Goal: Complete application form: Complete application form

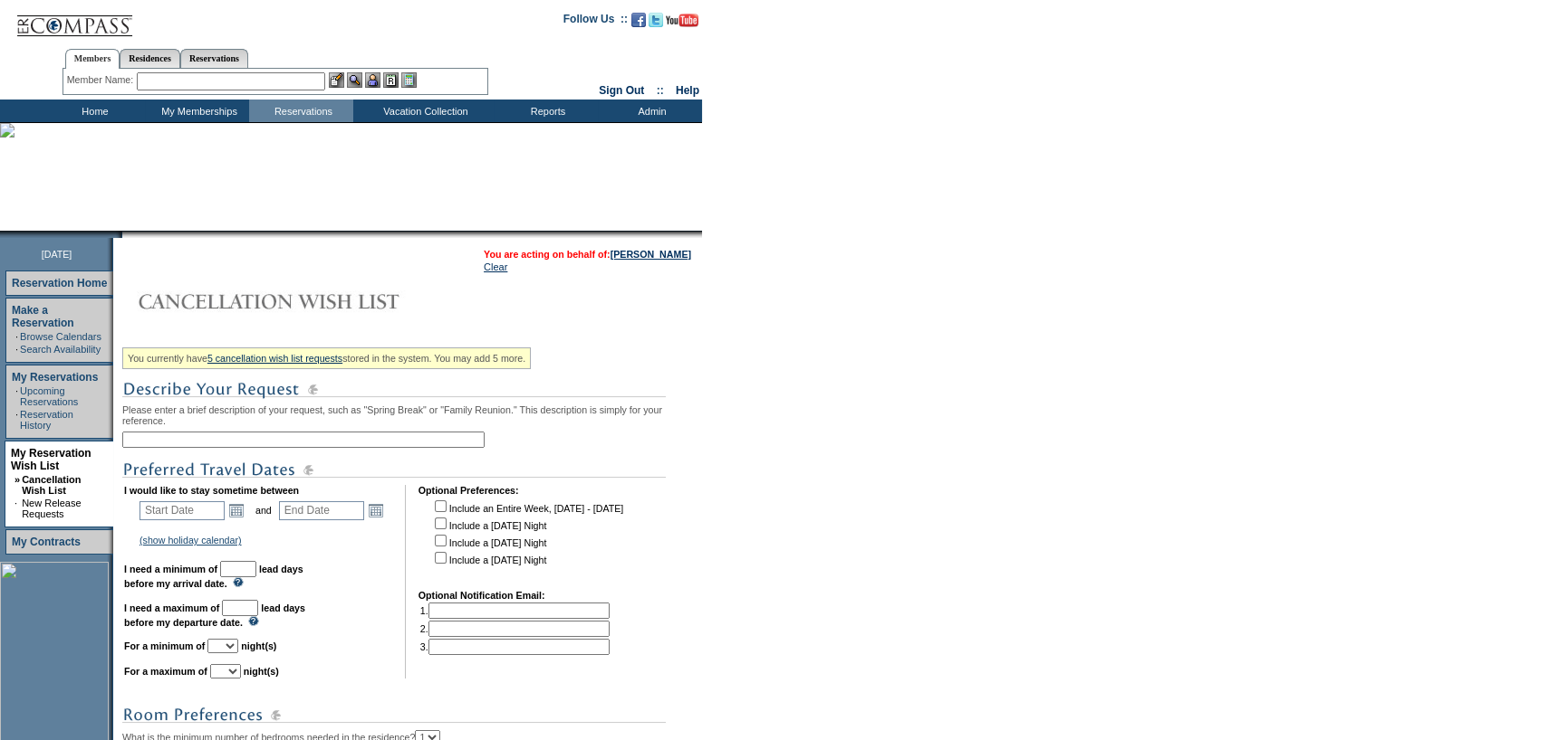
click at [215, 455] on div "You currently have 5 cancellation wish list requests stored in the system. You …" at bounding box center [410, 652] width 575 height 621
click at [216, 448] on input "text" at bounding box center [304, 440] width 363 height 16
click at [240, 514] on link "Open the calendar popup." at bounding box center [237, 511] width 20 height 20
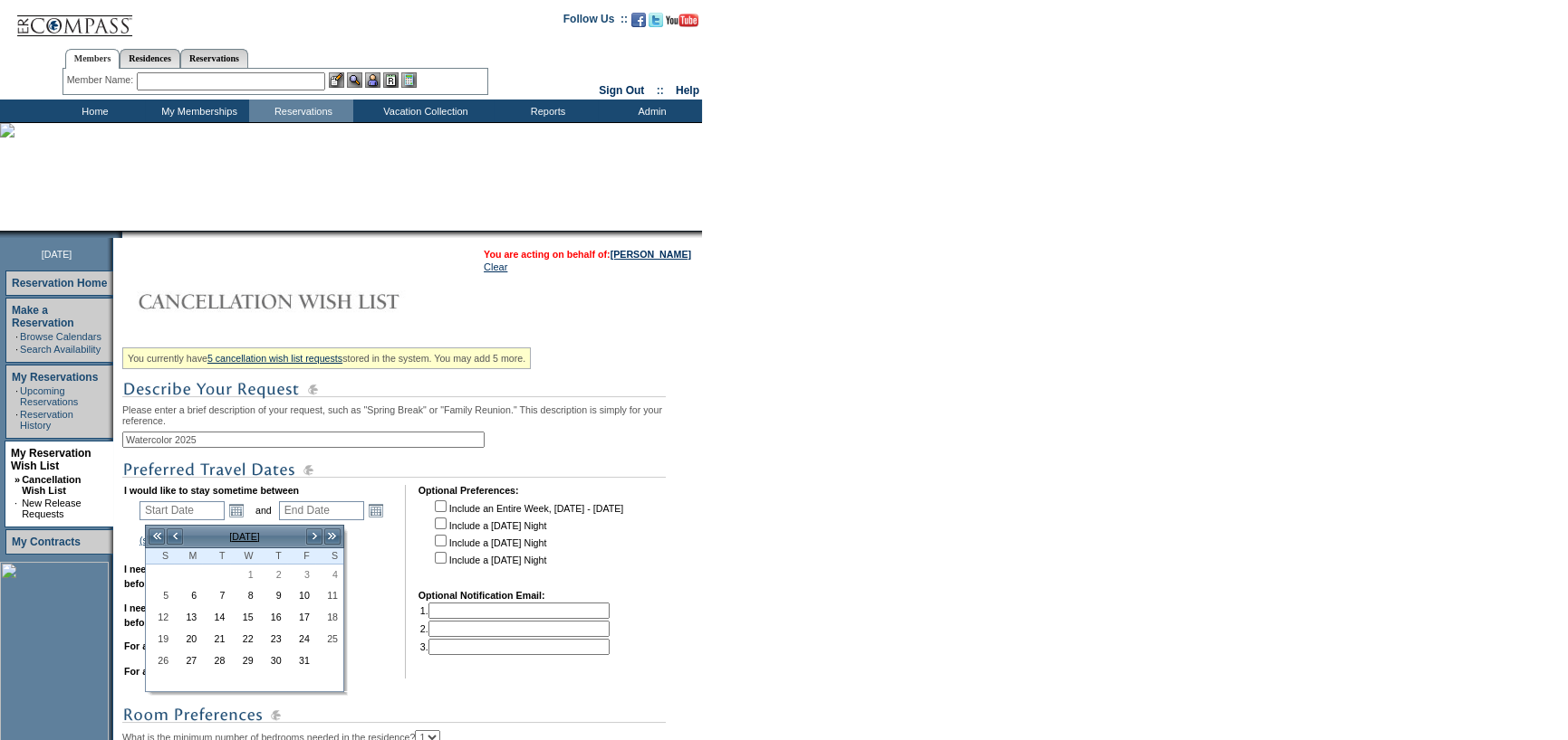
click at [298, 456] on div "You currently have 5 cancellation wish list requests stored in the system. You …" at bounding box center [410, 652] width 575 height 621
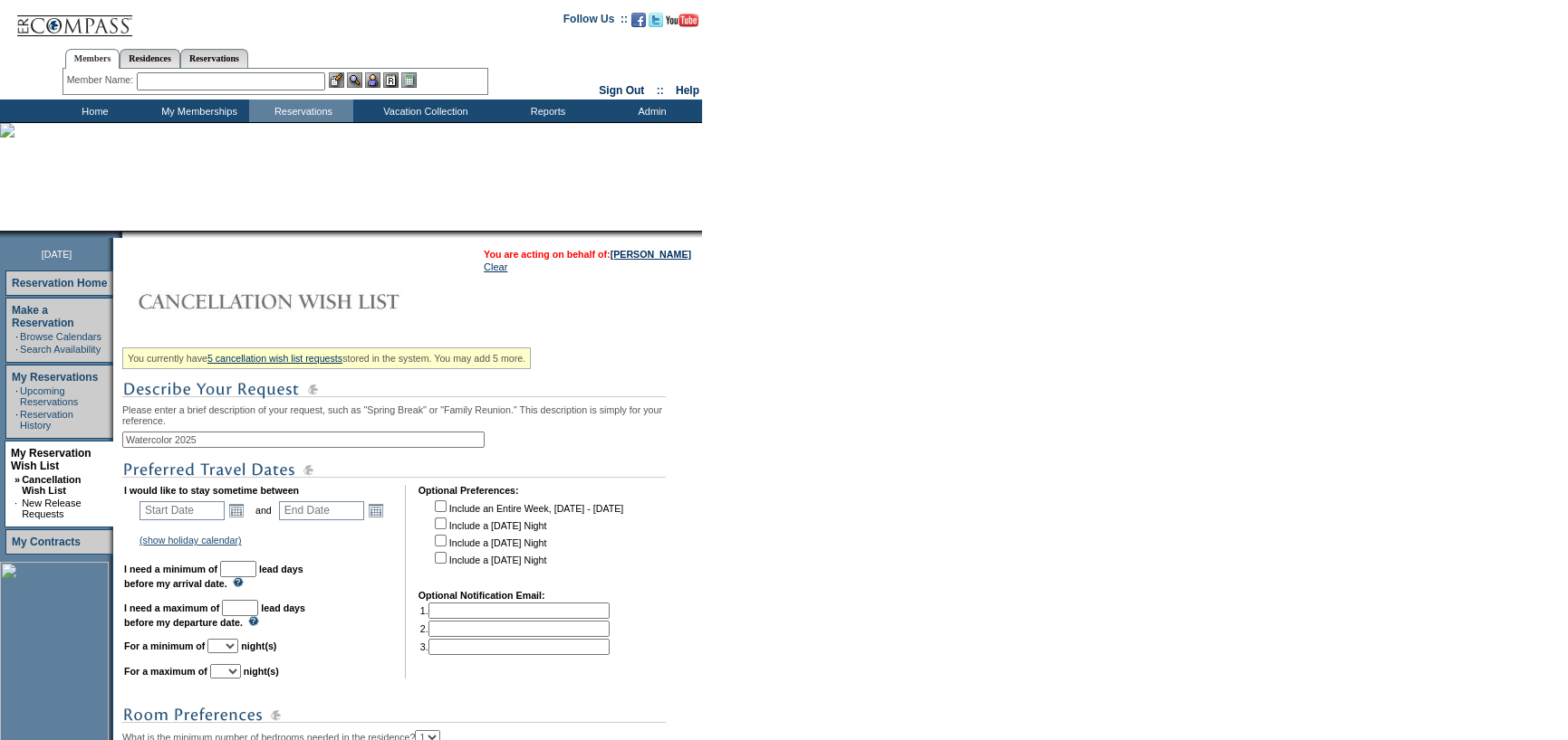
drag, startPoint x: 301, startPoint y: 452, endPoint x: 338, endPoint y: 443, distance: 38.1
click at [301, 448] on input "Watercolor 2025" at bounding box center [304, 440] width 363 height 16
type input "Watercolor 2026"
click at [240, 518] on link "Open the calendar popup." at bounding box center [237, 511] width 20 height 20
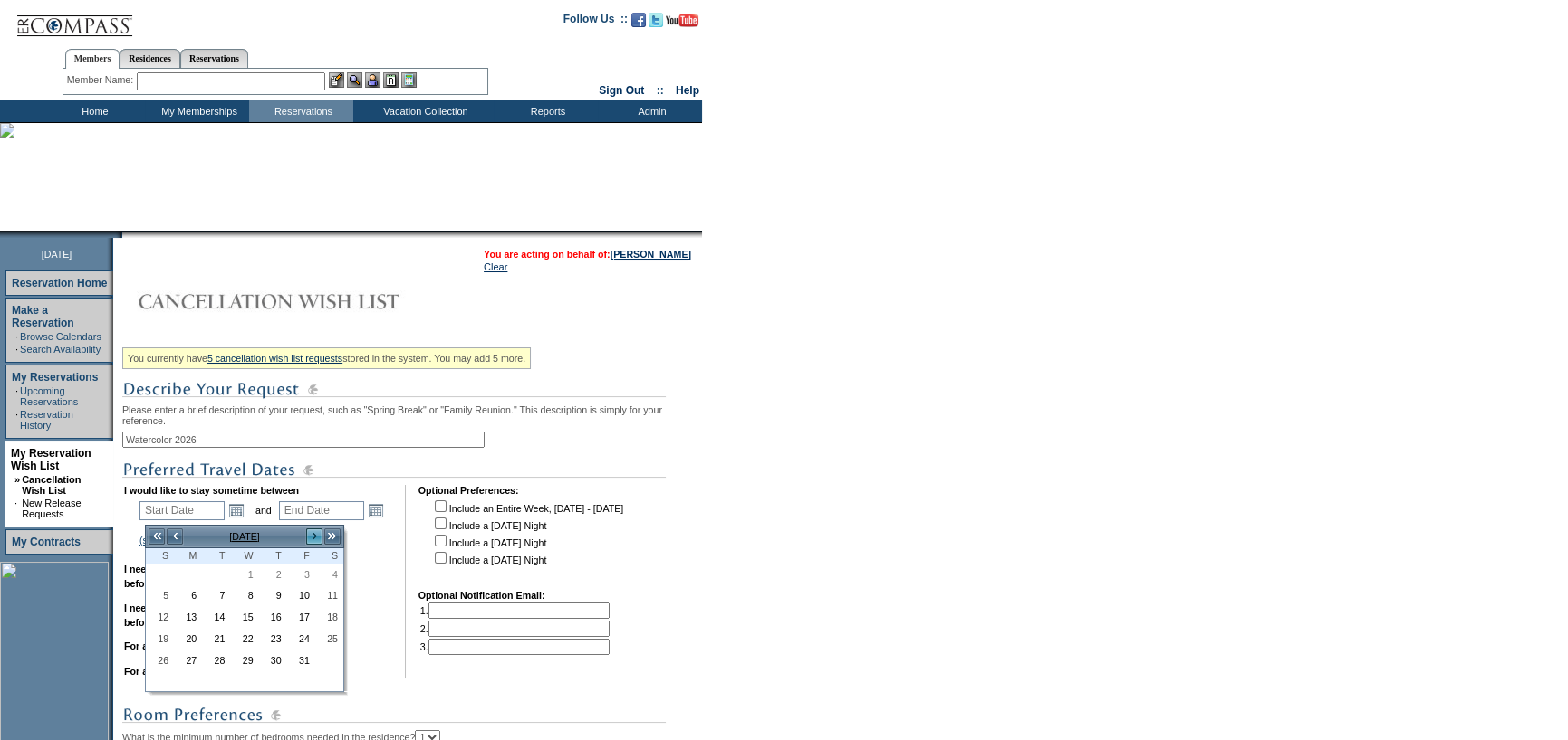
click at [306, 535] on link ">" at bounding box center [315, 537] width 18 height 18
click at [307, 534] on link ">" at bounding box center [315, 537] width 18 height 18
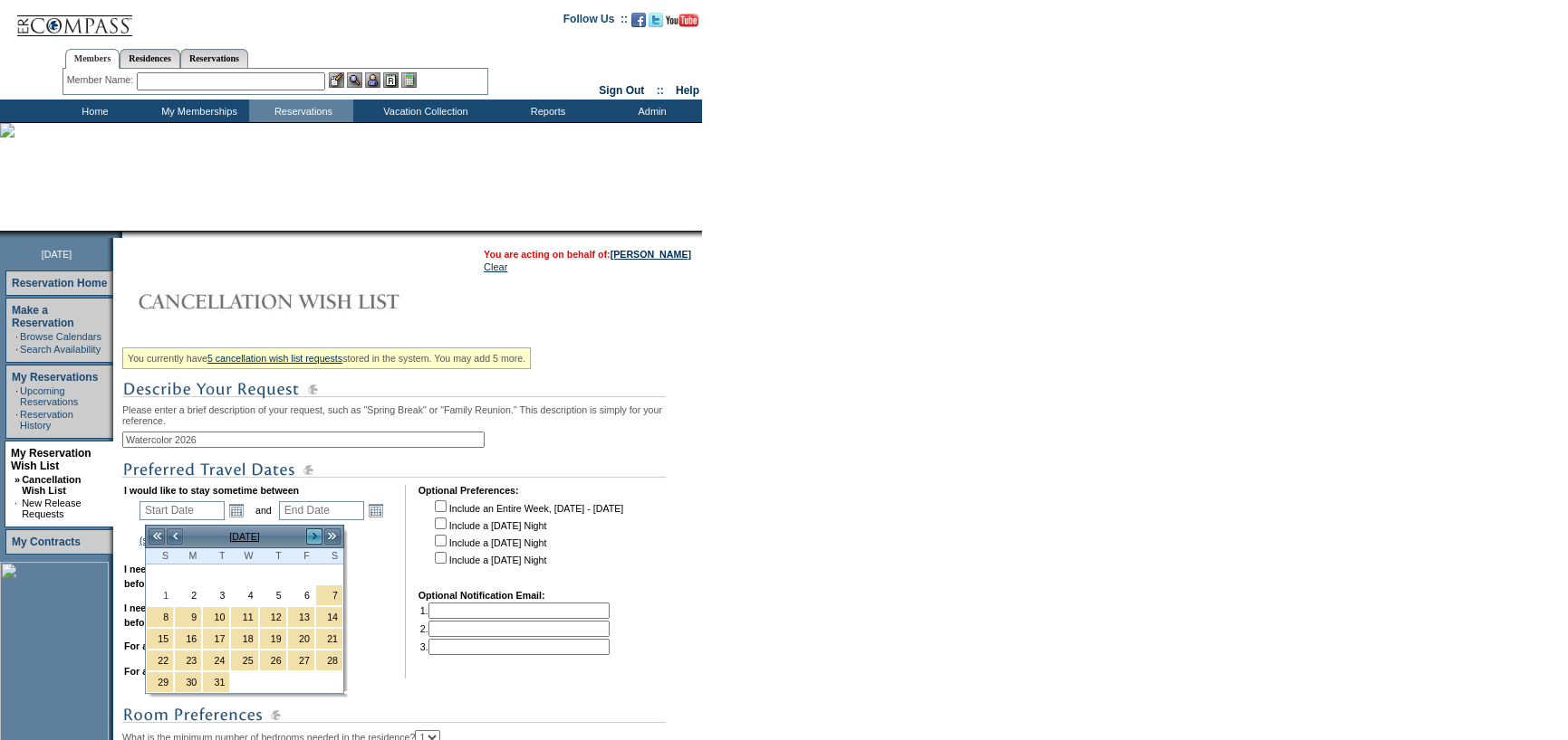
click at [307, 534] on link ">" at bounding box center [315, 537] width 18 height 18
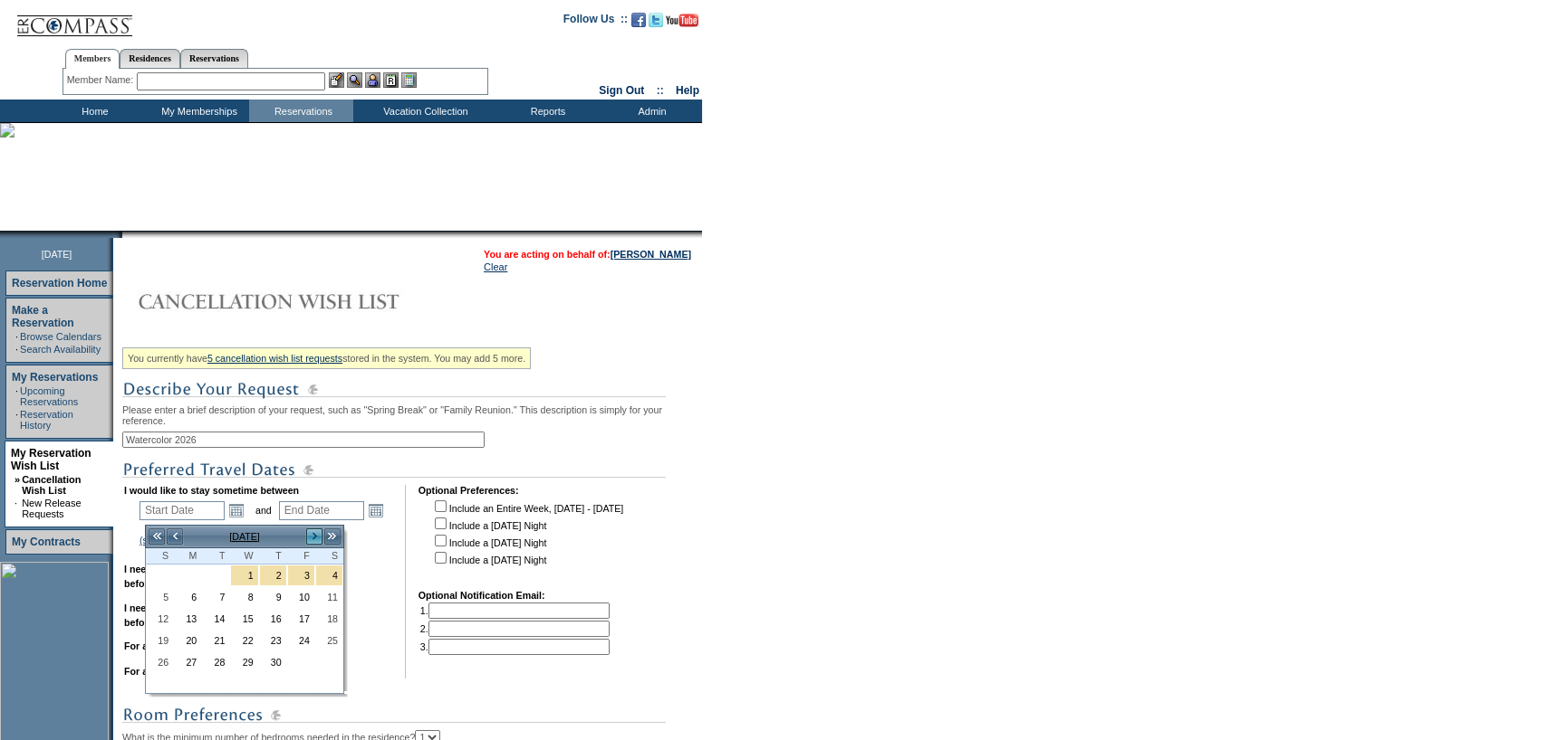
click at [307, 534] on link ">" at bounding box center [315, 537] width 18 height 18
click at [332, 645] on link "23" at bounding box center [329, 640] width 26 height 20
type input "[DATE]"
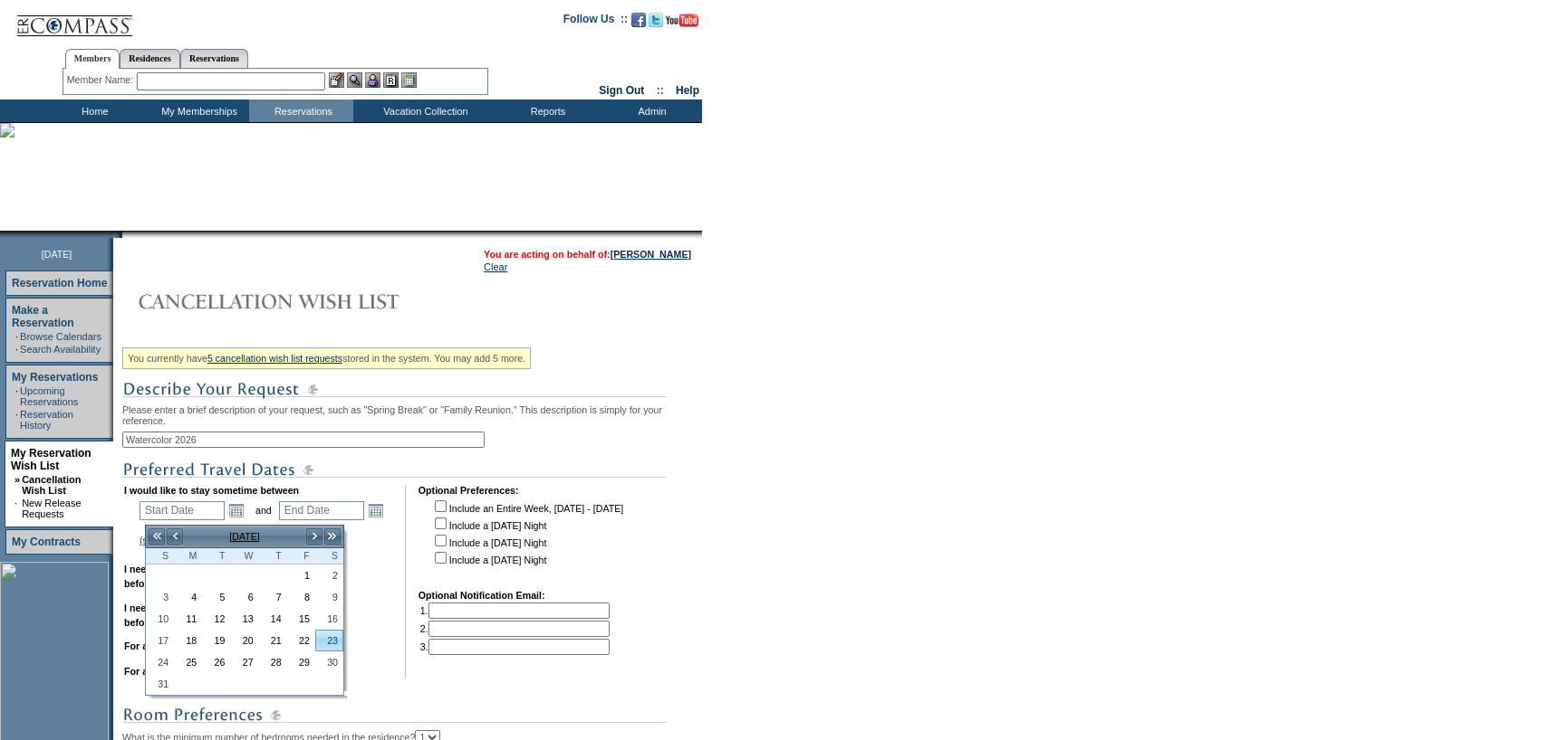
type input "[DATE]"
type input "235"
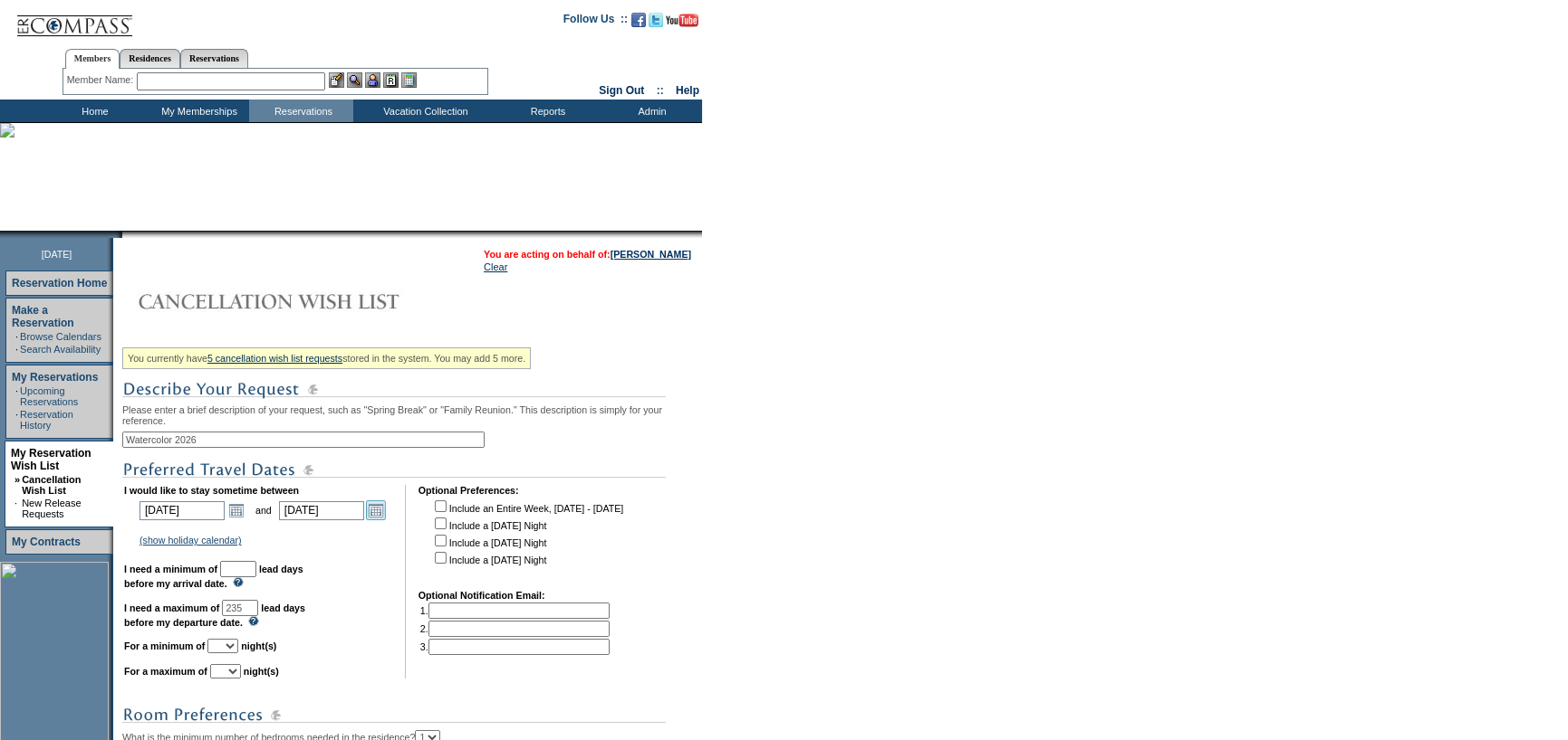
click at [386, 520] on link "Open the calendar popup." at bounding box center [376, 511] width 20 height 20
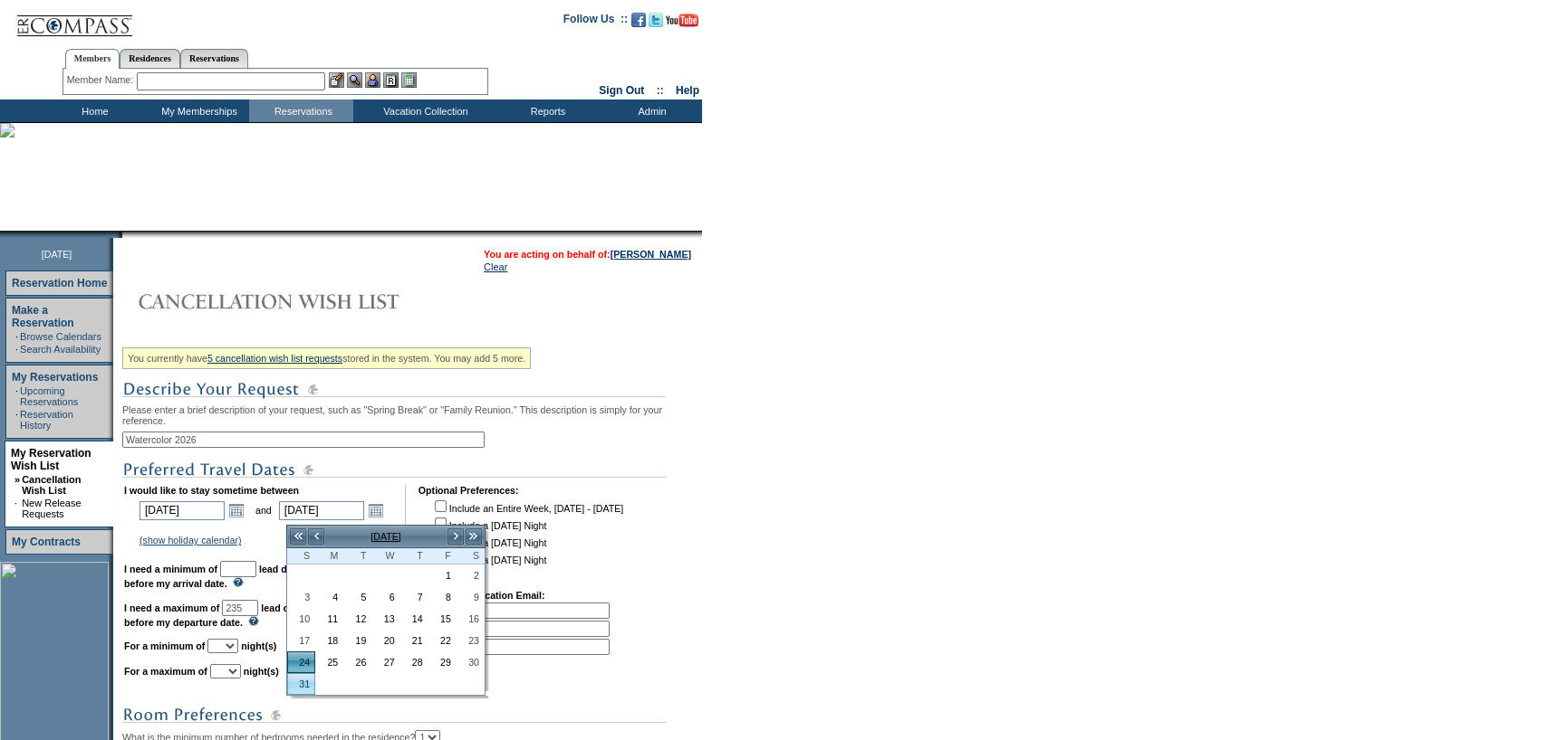
click at [302, 674] on link "31" at bounding box center [301, 684] width 26 height 20
type input "[DATE]"
type input "242"
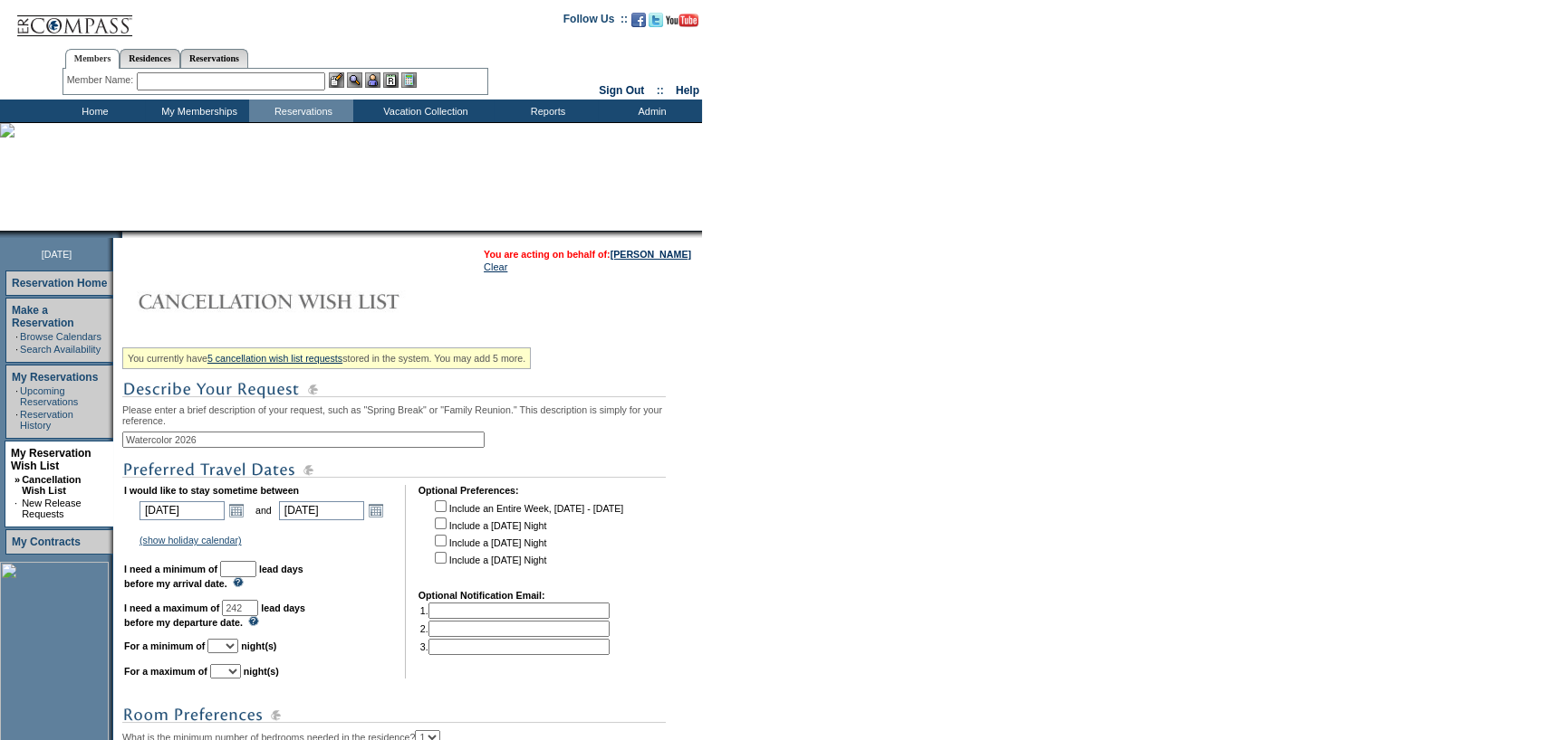
click at [256, 565] on input "text" at bounding box center [238, 570] width 36 height 16
type input "30"
click at [238, 650] on select "1 2 3 4 5 6 7 8 9 10 11 12 13 14" at bounding box center [223, 646] width 31 height 14
select select "5"
click at [229, 645] on select "1 2 3 4 5 6 7 8 9 10 11 12 13 14" at bounding box center [223, 646] width 31 height 14
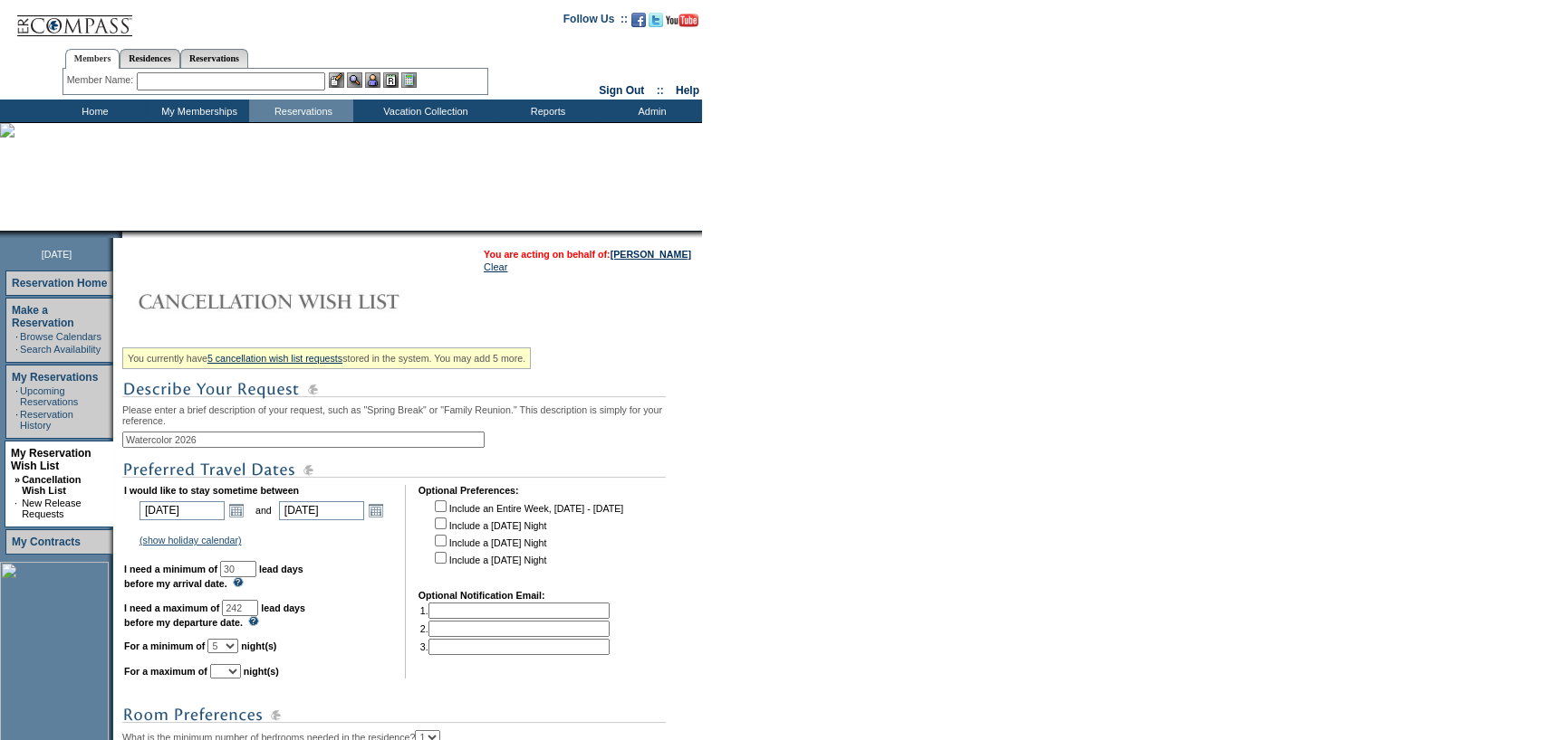
click at [241, 678] on select "1 2 3 4 5 6 7 8 9 10 11 12 13 14" at bounding box center [226, 671] width 31 height 14
click at [232, 672] on select "1 2 3 4 5 6 7 8 9 10 11 12 13 14" at bounding box center [226, 671] width 31 height 14
click at [241, 677] on select "1 2 3 4 5 6 7 8 9 10 11 12 13 14" at bounding box center [226, 671] width 31 height 14
select select "7"
click at [232, 672] on select "1 2 3 4 5 6 7 8 9 10 11 12 13 14" at bounding box center [226, 671] width 31 height 14
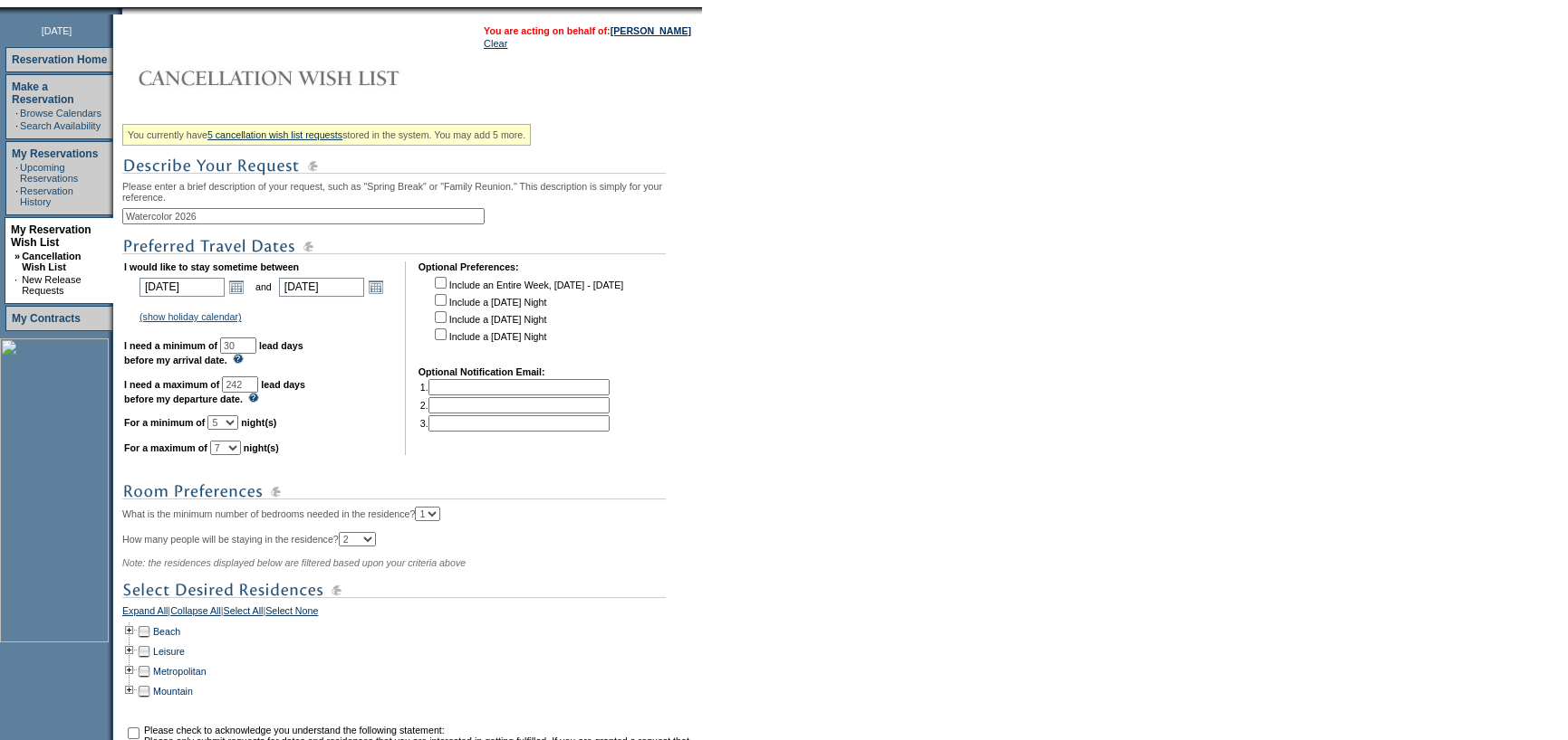
scroll to position [362, 0]
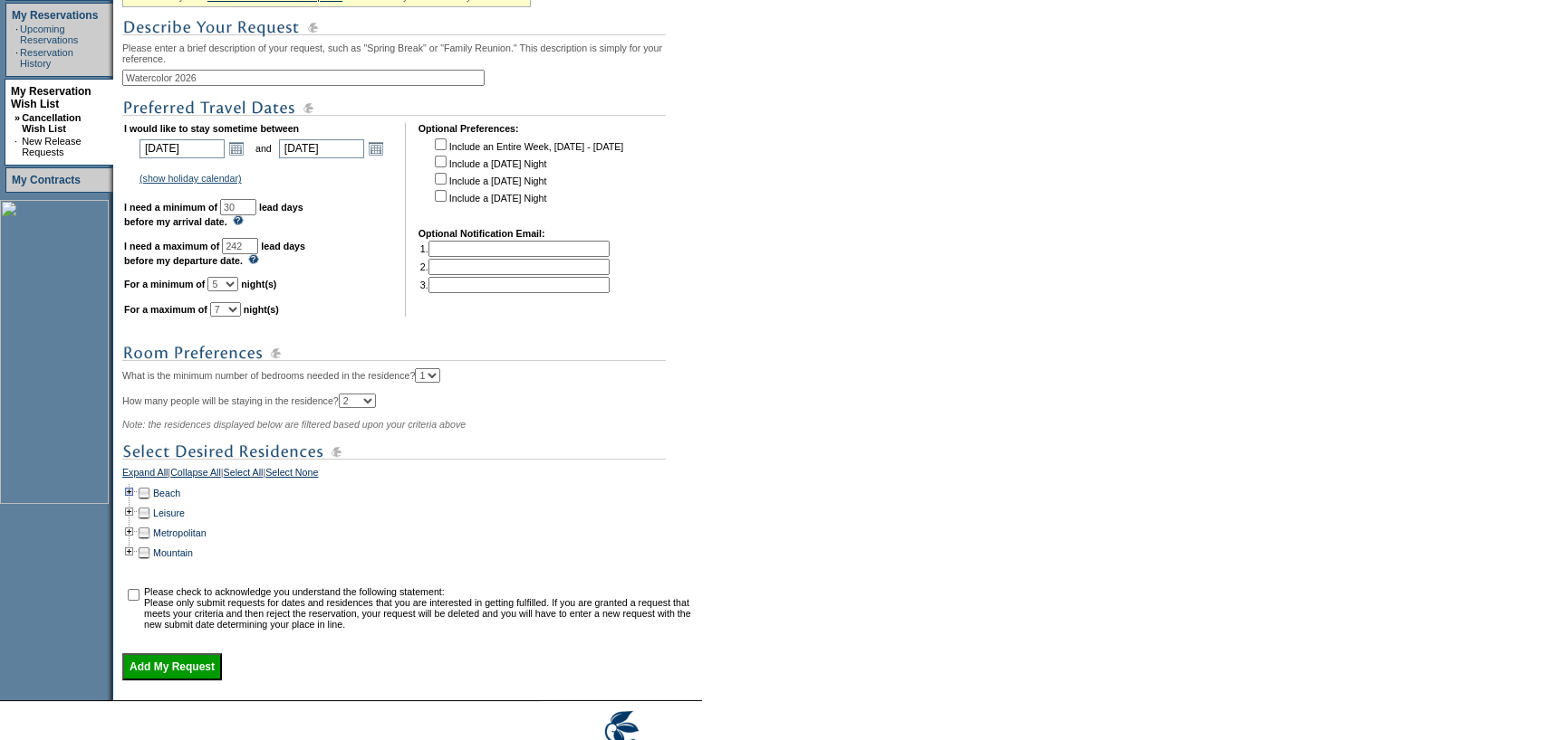
click at [134, 504] on td at bounding box center [130, 494] width 15 height 20
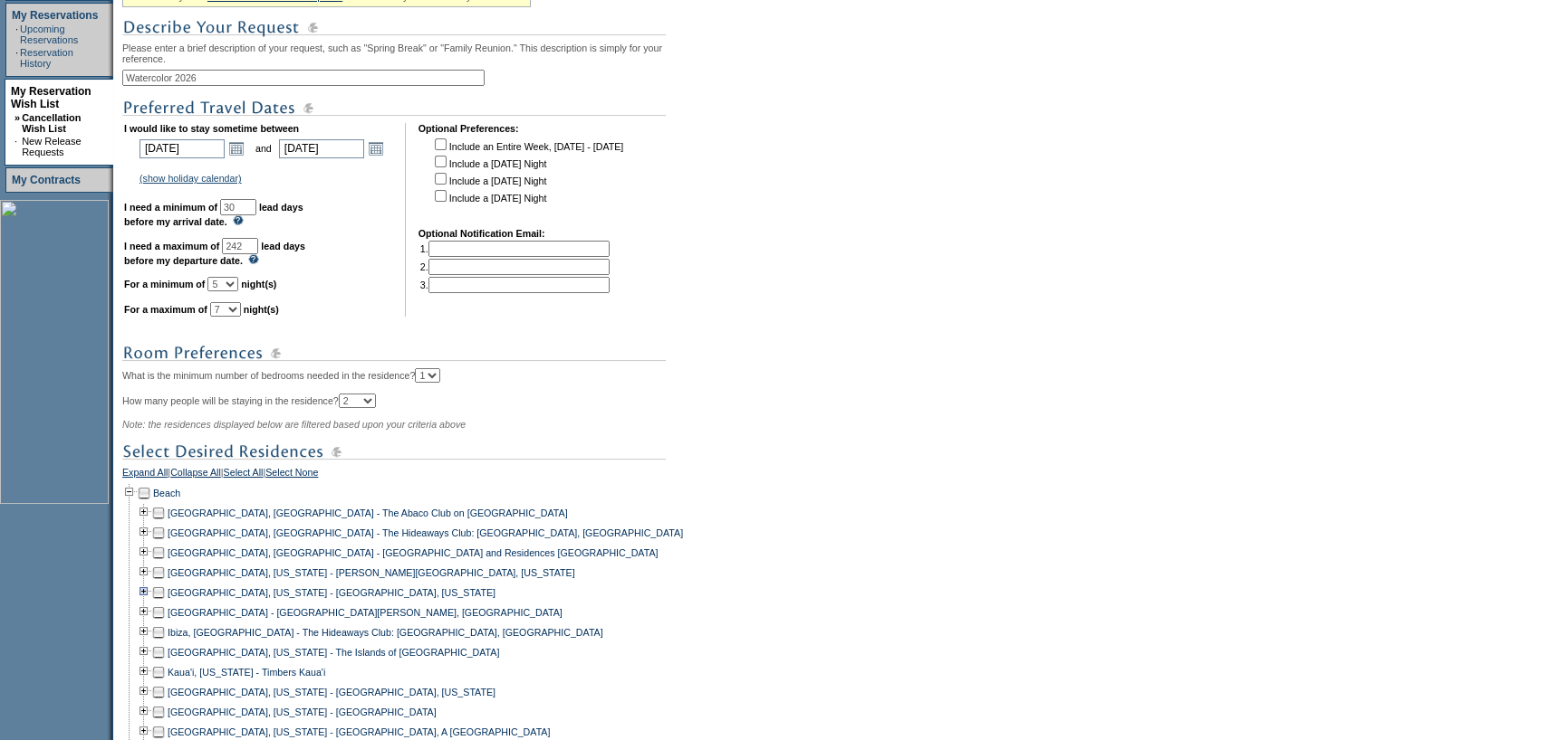
click at [150, 602] on td at bounding box center [144, 592] width 15 height 20
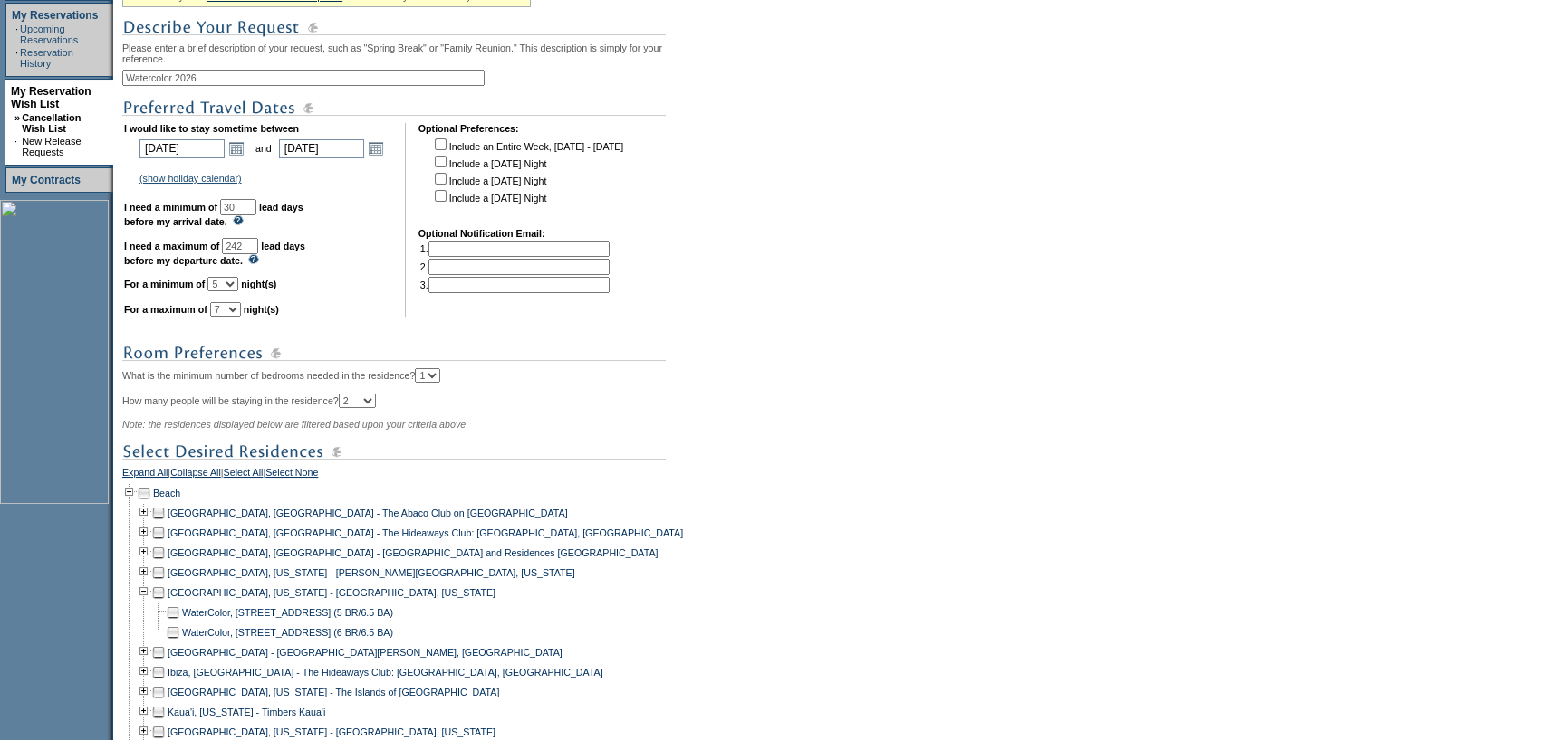
click at [176, 622] on td at bounding box center [173, 612] width 15 height 20
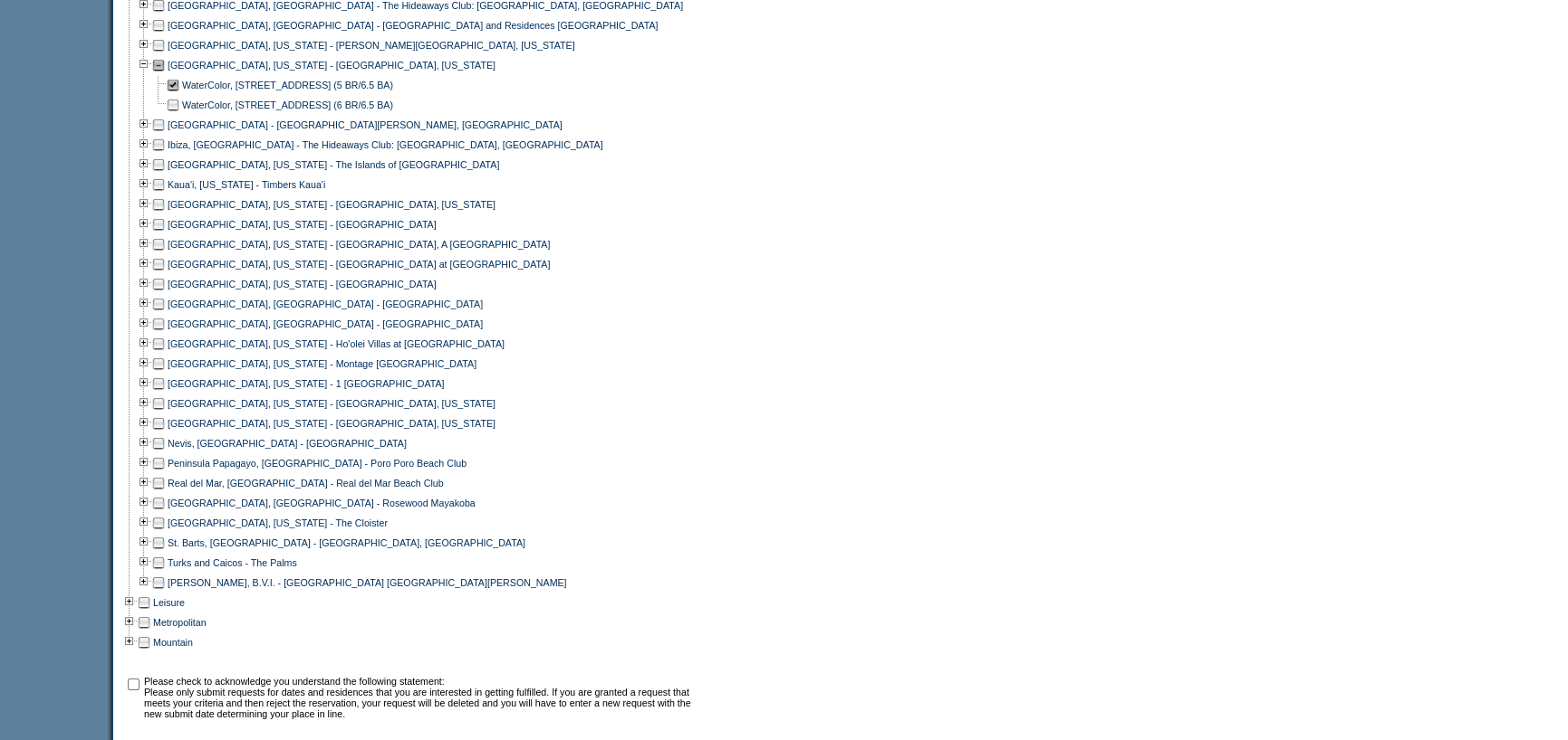
scroll to position [1074, 0]
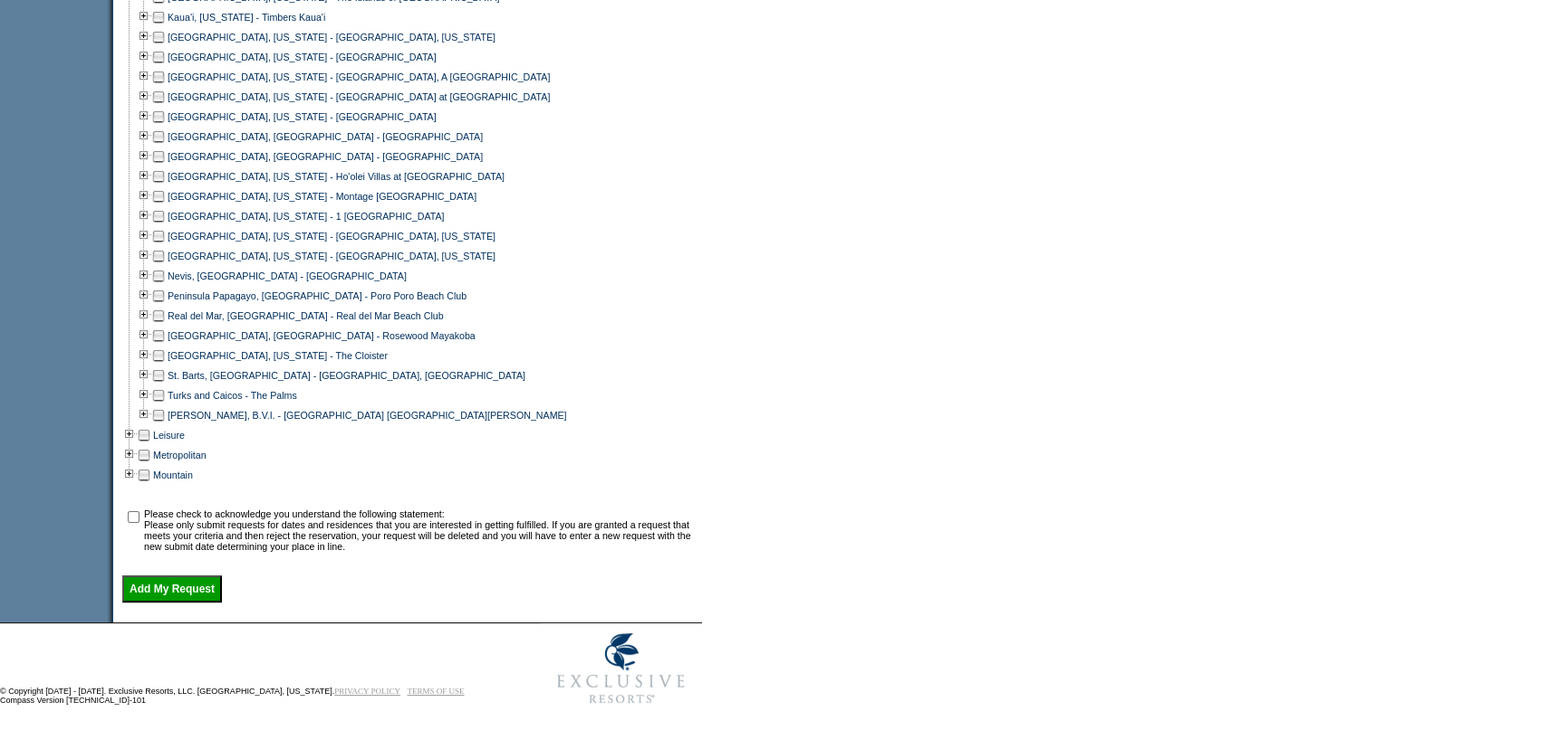
click at [140, 509] on td at bounding box center [133, 531] width 18 height 43
click at [140, 512] on input "checkbox" at bounding box center [133, 517] width 12 height 12
checkbox input "true"
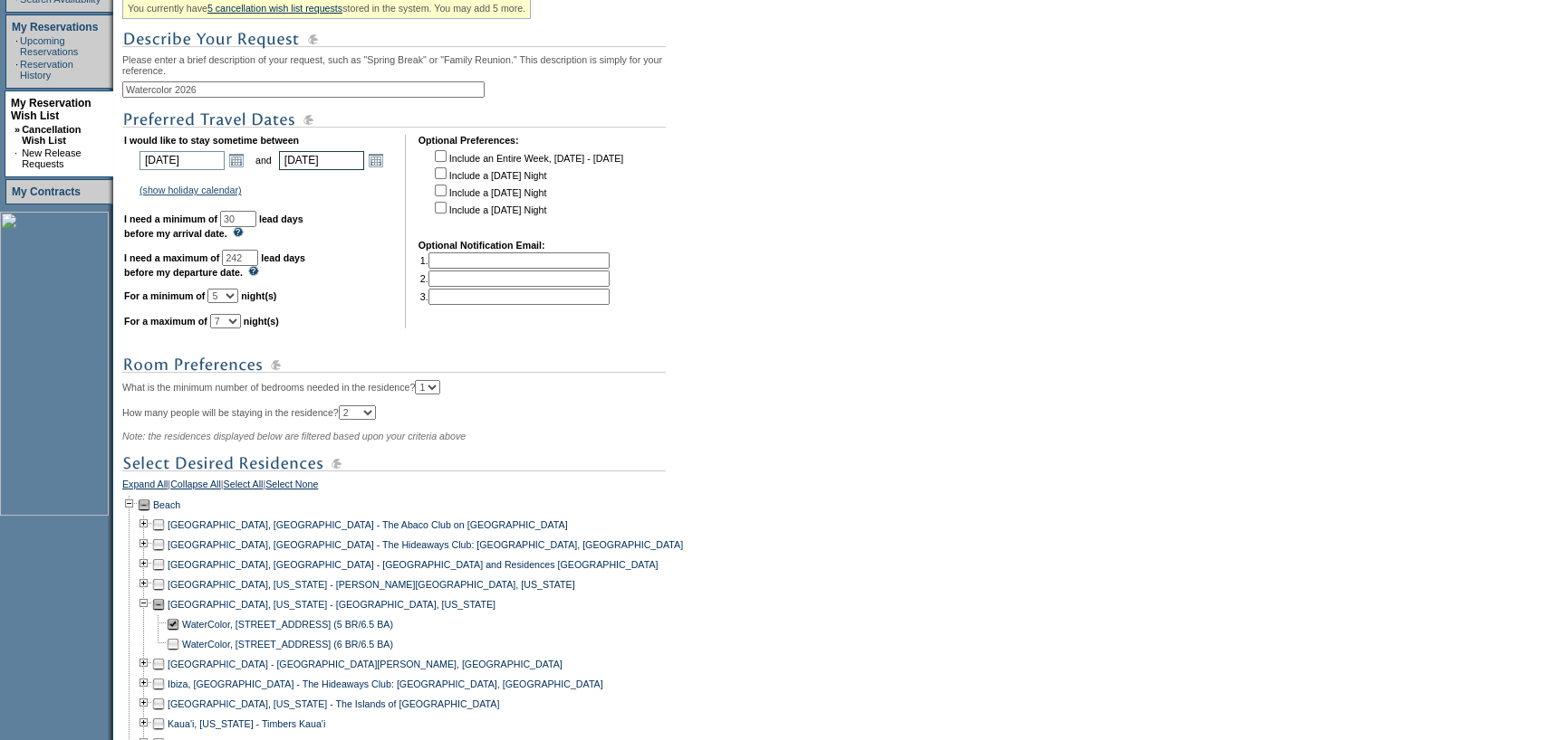
scroll to position [79, 0]
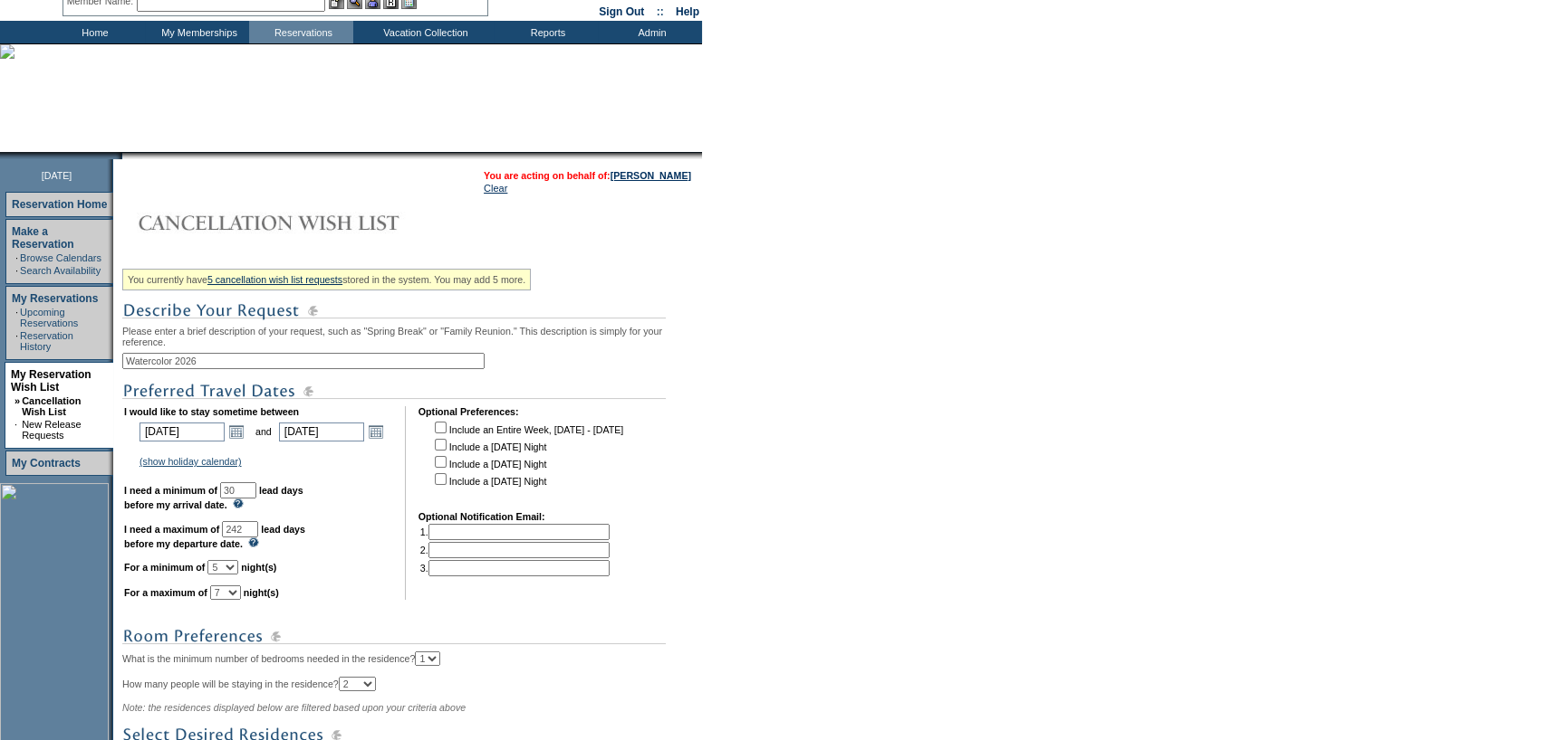
drag, startPoint x: 302, startPoint y: 366, endPoint x: 495, endPoint y: 370, distance: 193.0
click at [303, 368] on input "Watercolor 2026" at bounding box center [304, 361] width 363 height 16
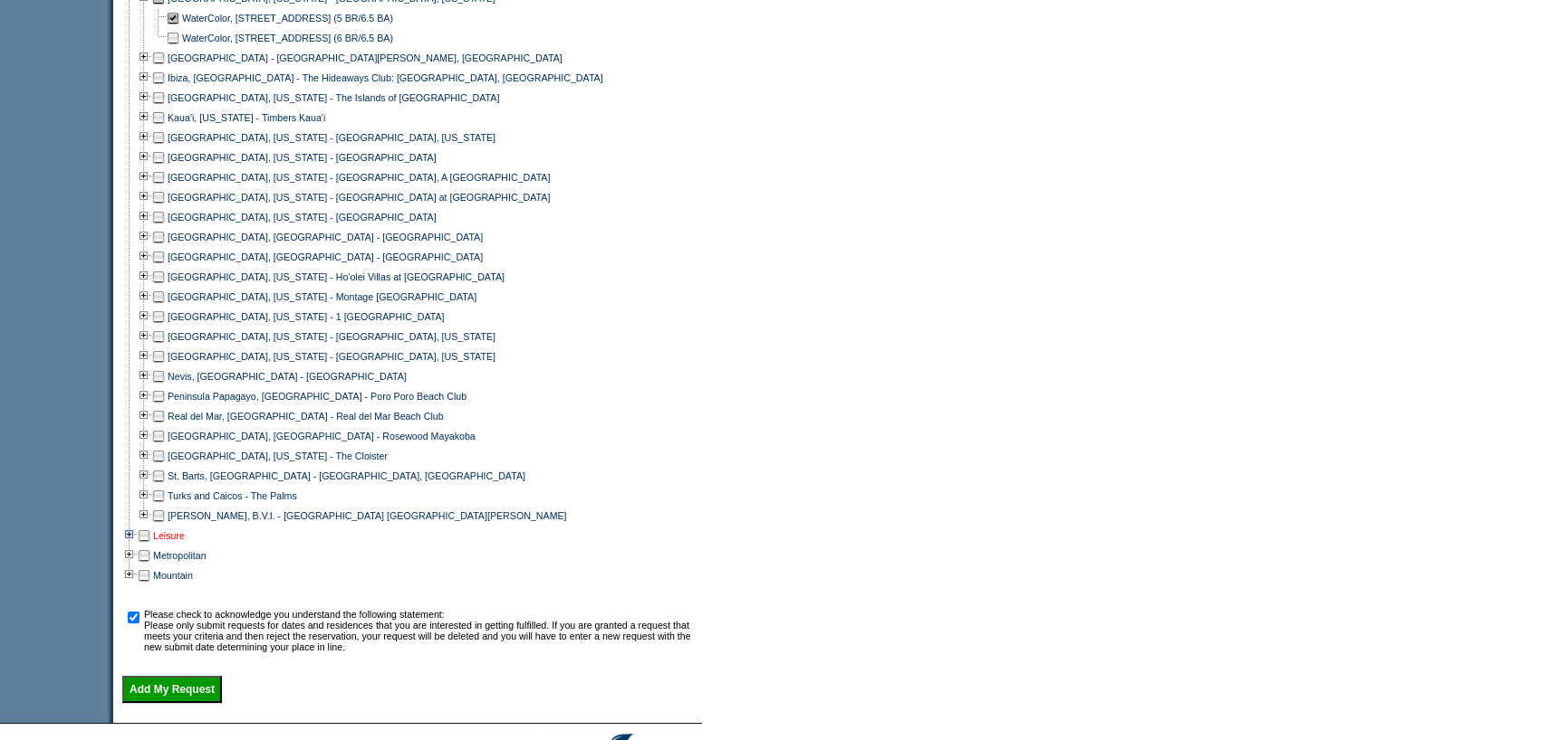
scroll to position [1074, 0]
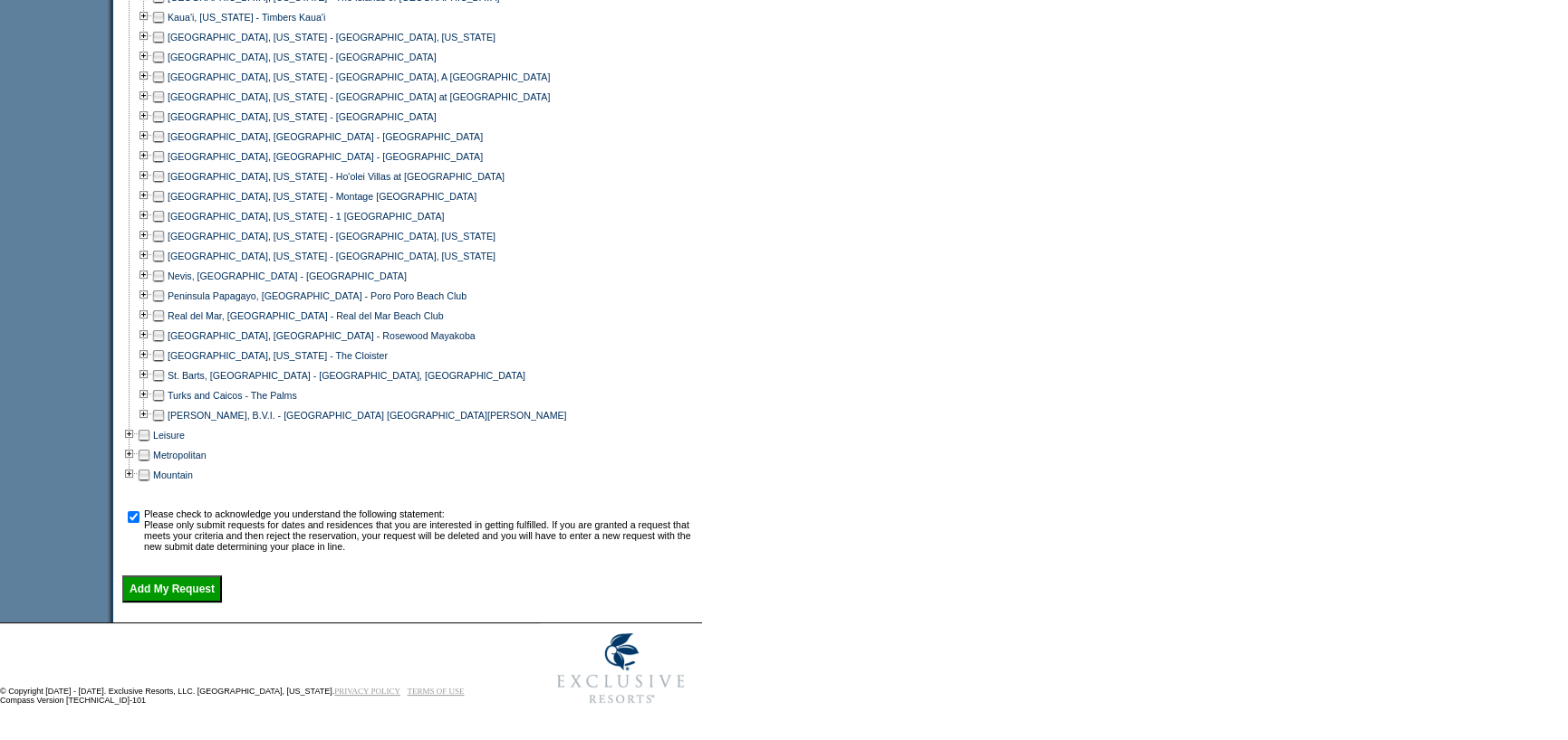
type input "Watercolor 2026 Scrub Oak"
click at [147, 585] on input "Add My Request" at bounding box center [172, 589] width 100 height 27
